Goal: Register for event/course

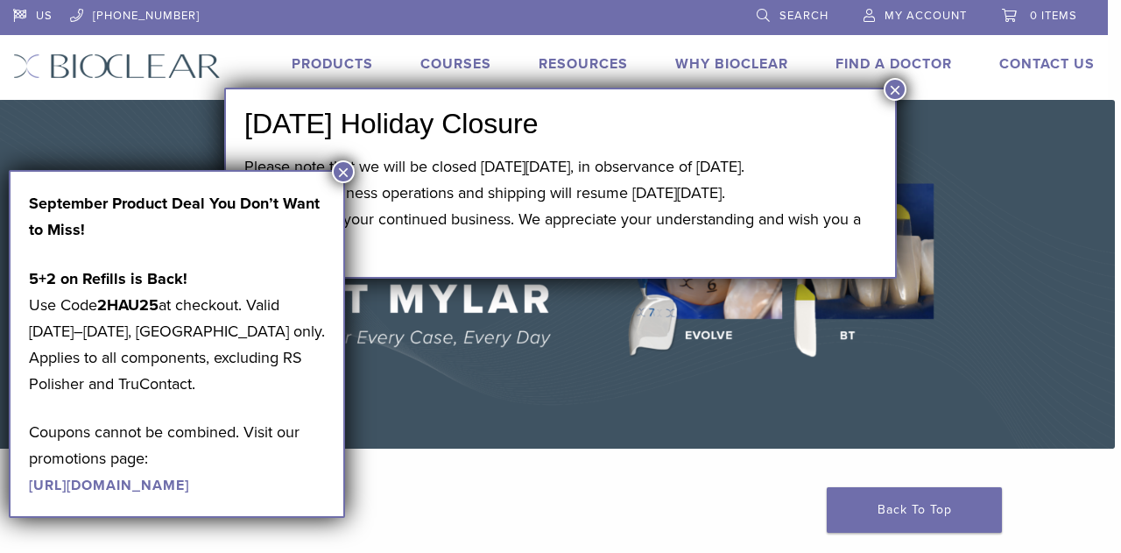
click at [887, 94] on button "×" at bounding box center [895, 89] width 23 height 23
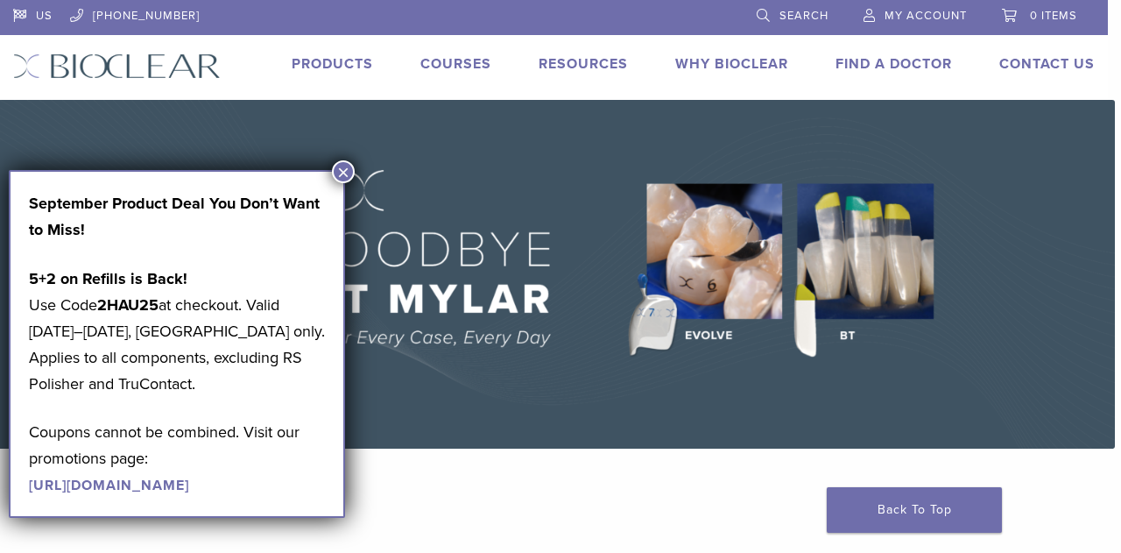
click at [346, 173] on button "×" at bounding box center [343, 171] width 23 height 23
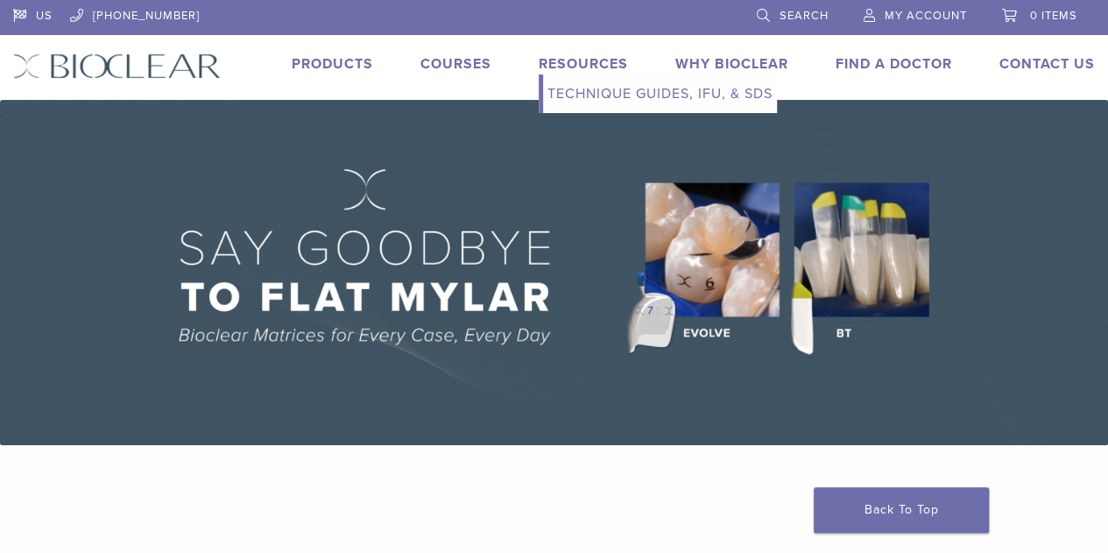
click at [585, 65] on link "Resources" at bounding box center [583, 64] width 89 height 18
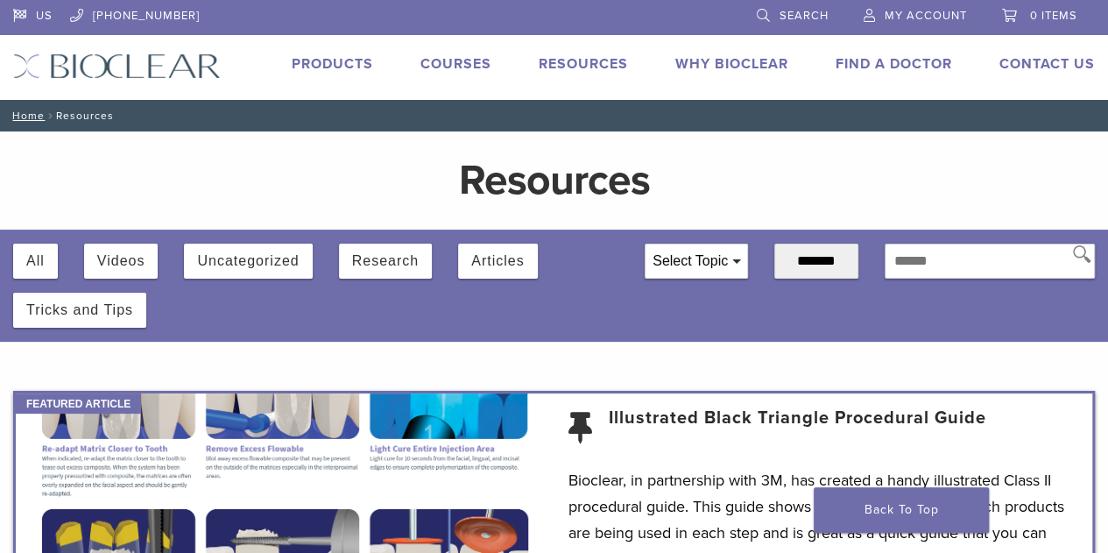
click at [457, 67] on link "Courses" at bounding box center [455, 64] width 71 height 18
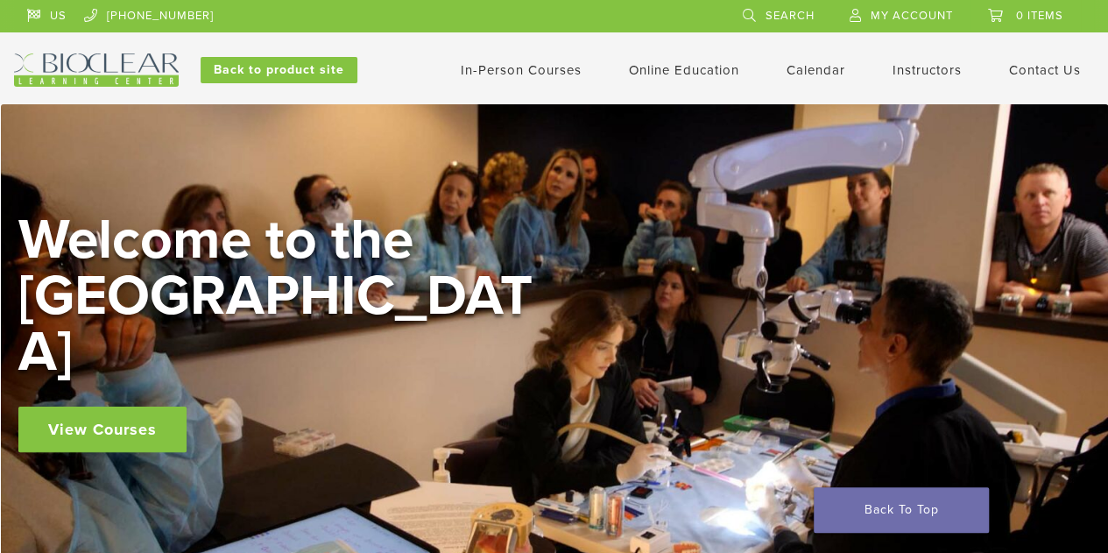
click at [103, 406] on link "View Courses" at bounding box center [102, 429] width 168 height 46
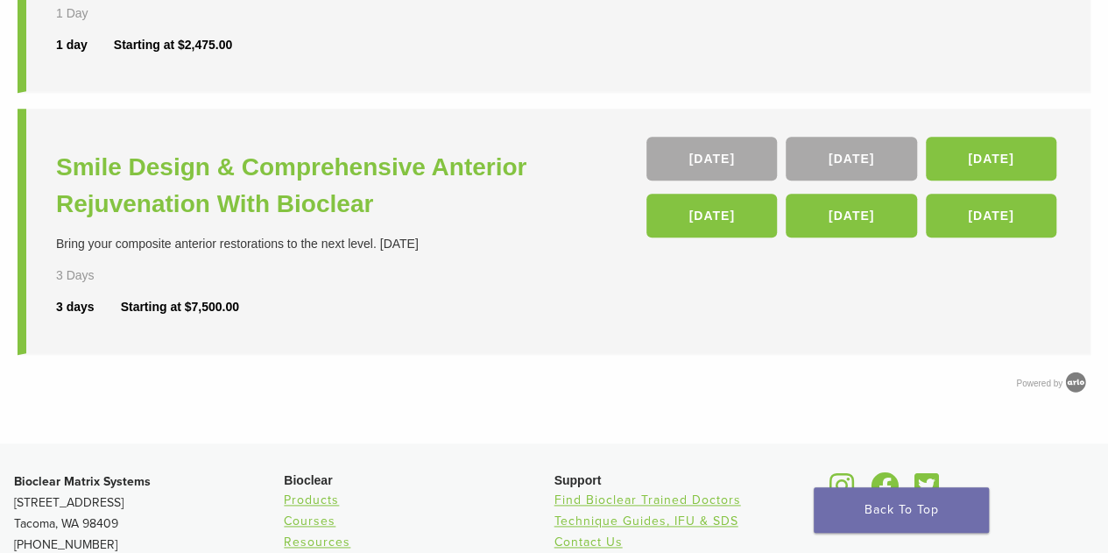
scroll to position [873, 0]
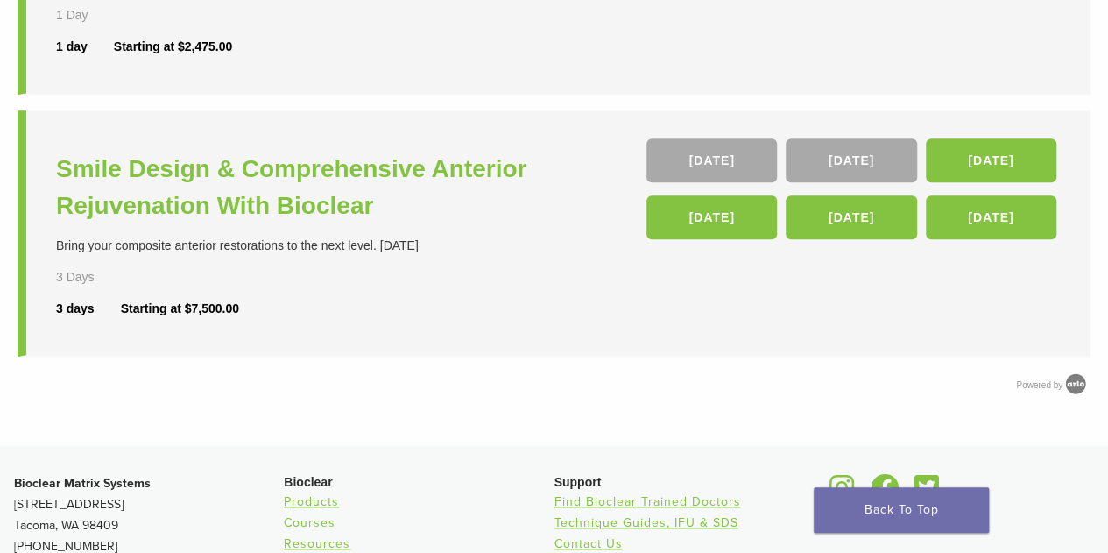
click at [314, 518] on link "Courses" at bounding box center [310, 522] width 52 height 15
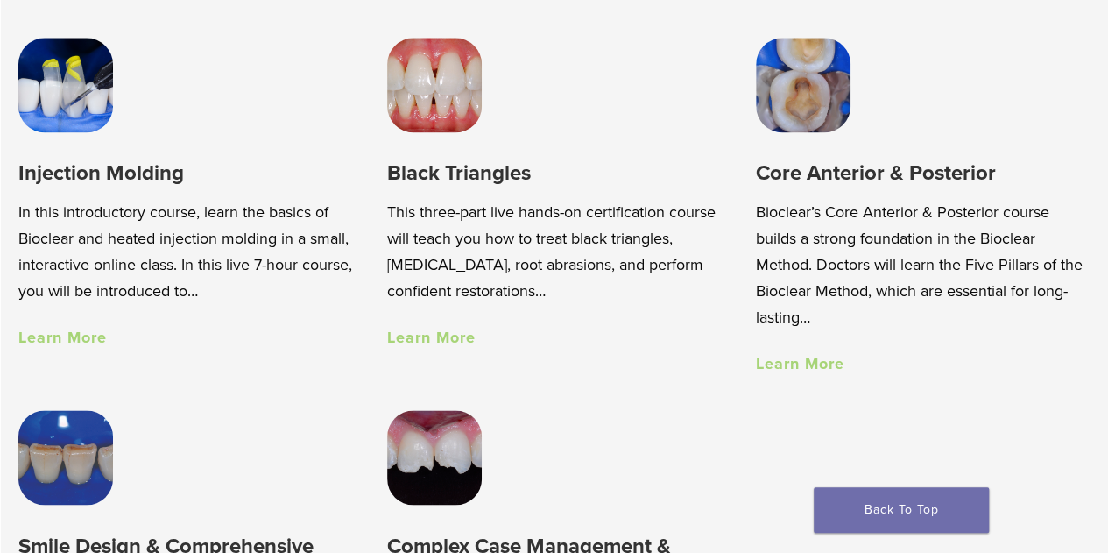
scroll to position [1188, 0]
